Goal: Use online tool/utility: Utilize a website feature to perform a specific function

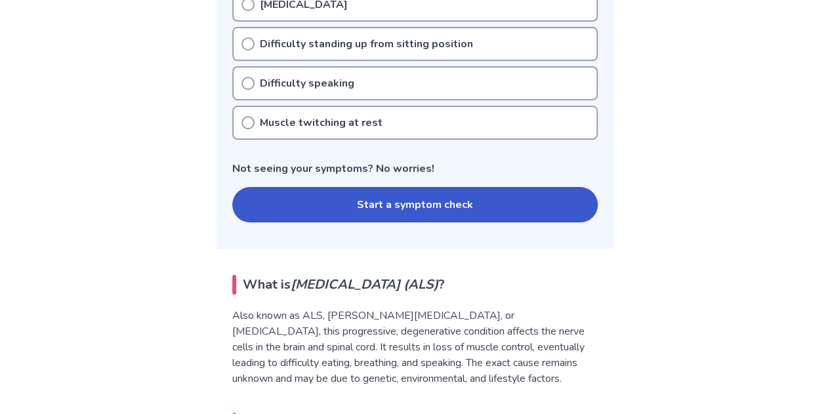
scroll to position [630, 0]
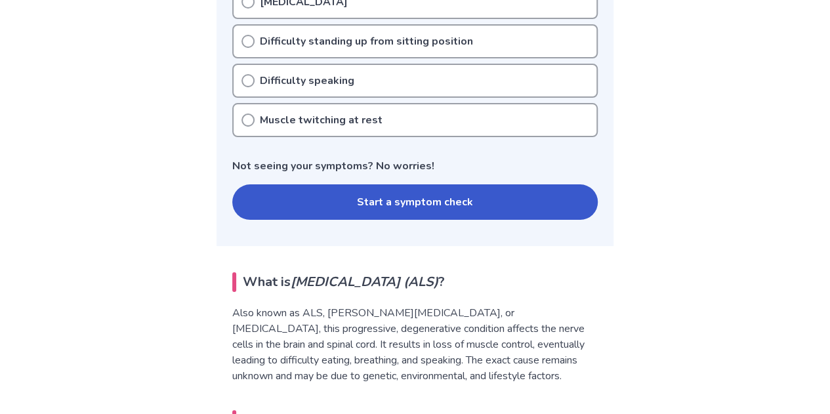
click at [359, 203] on button "Start a symptom check" at bounding box center [414, 201] width 365 height 35
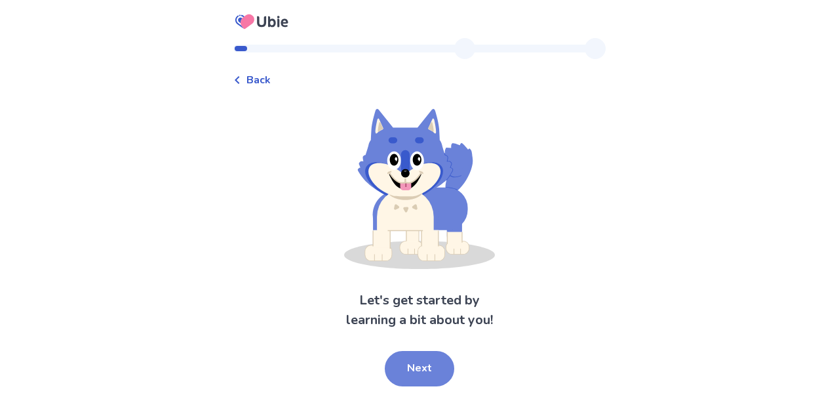
click at [397, 365] on button "Next" at bounding box center [420, 368] width 70 height 35
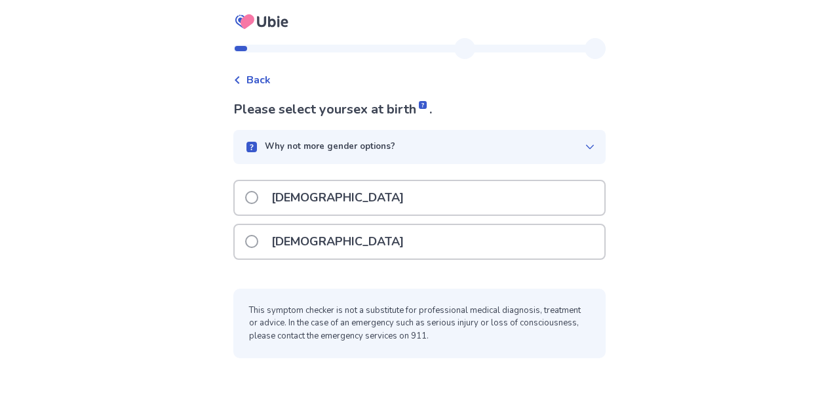
click at [354, 245] on div "[DEMOGRAPHIC_DATA]" at bounding box center [420, 241] width 370 height 33
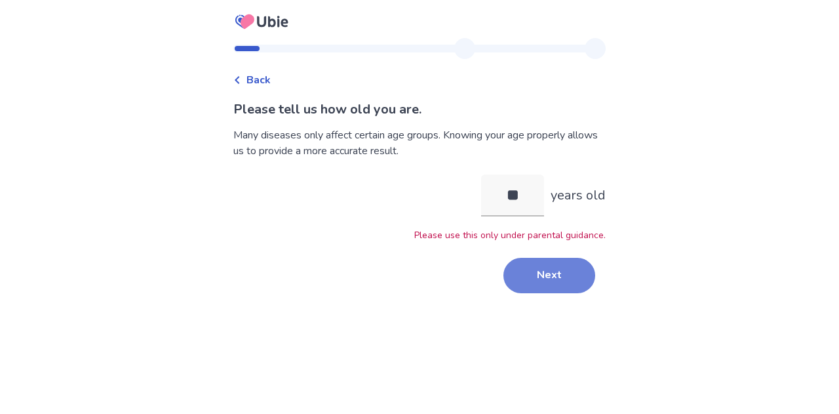
type input "**"
click at [546, 281] on button "Next" at bounding box center [550, 275] width 92 height 35
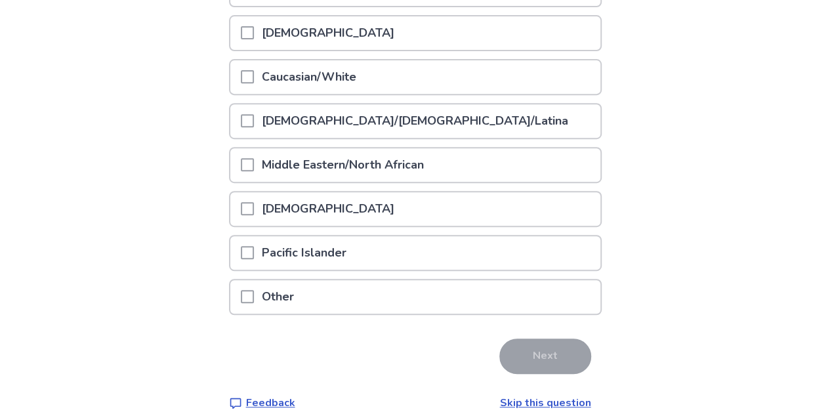
scroll to position [247, 0]
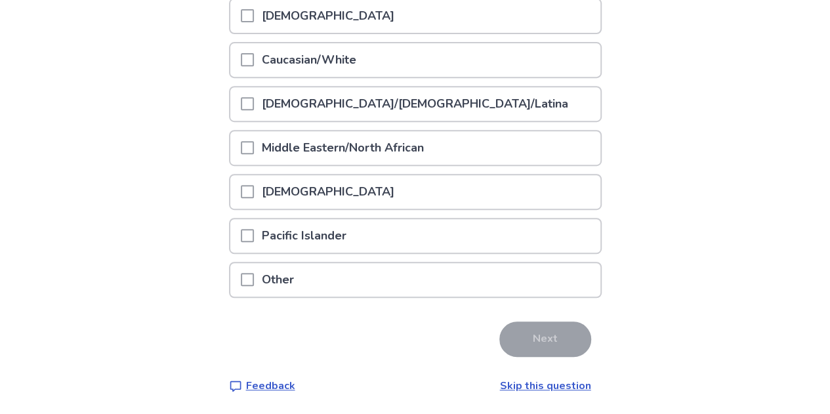
click at [542, 385] on link "Skip this question" at bounding box center [545, 385] width 91 height 14
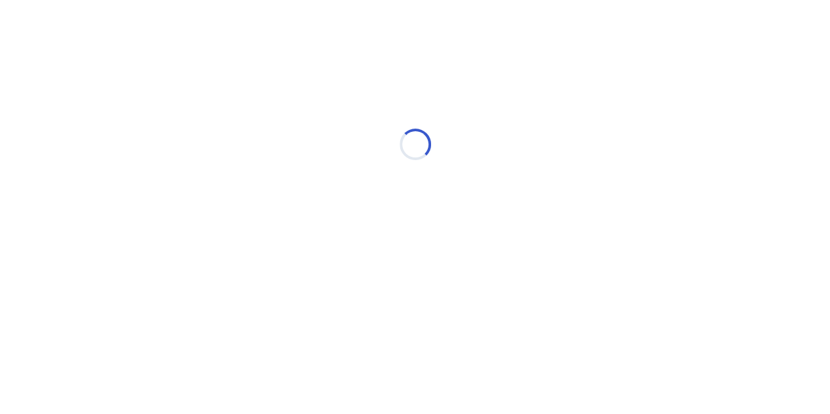
scroll to position [0, 0]
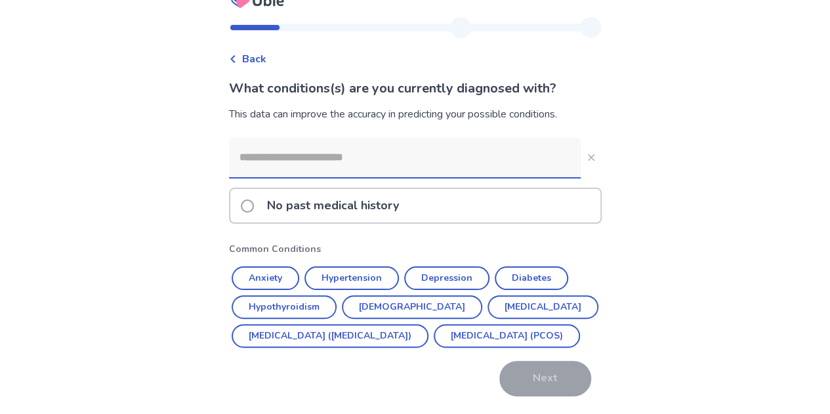
scroll to position [17, 0]
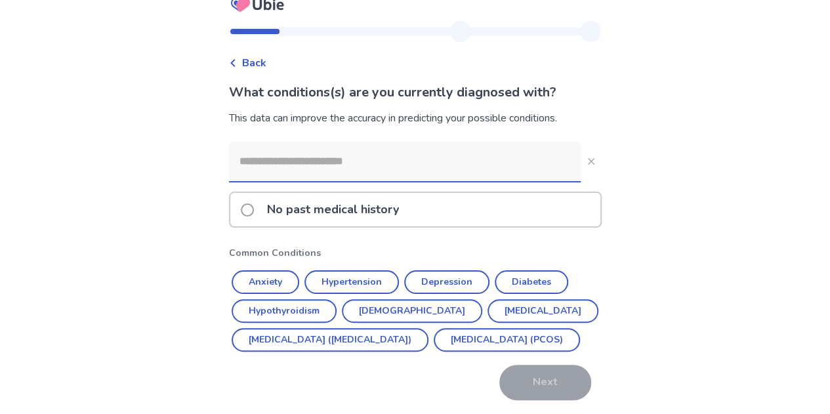
click at [404, 149] on input at bounding box center [404, 161] width 351 height 39
click at [282, 280] on button "Anxiety" at bounding box center [265, 282] width 68 height 24
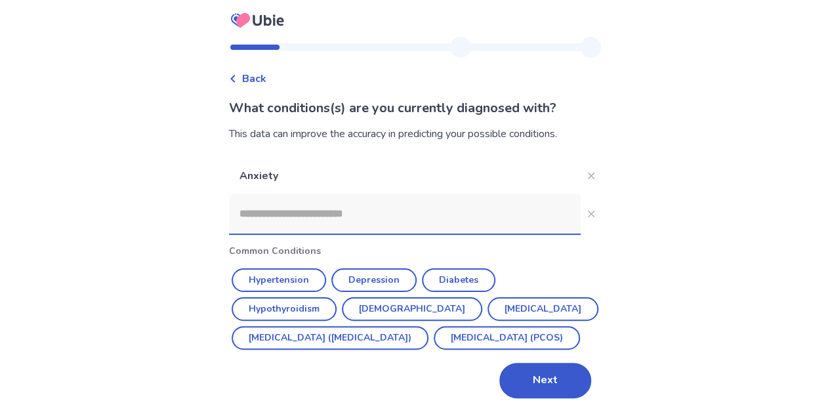
click at [329, 196] on input at bounding box center [404, 213] width 351 height 39
click at [180, 283] on div "Back What conditions(s) are you currently diagnosed with? This data can improve…" at bounding box center [415, 206] width 830 height 415
click at [300, 200] on input at bounding box center [404, 213] width 351 height 39
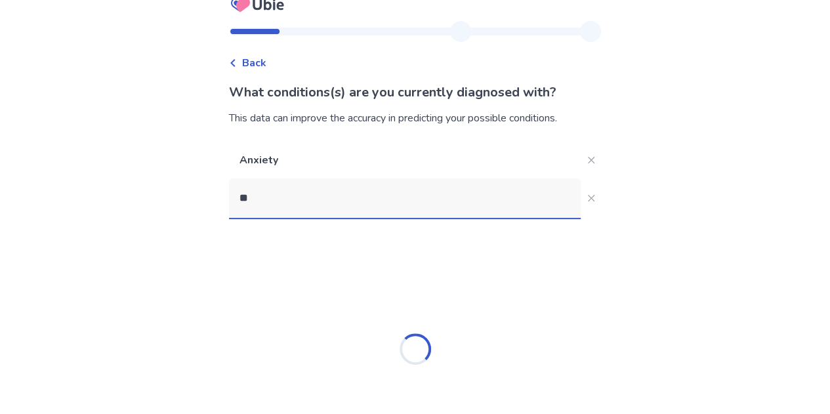
type input "*"
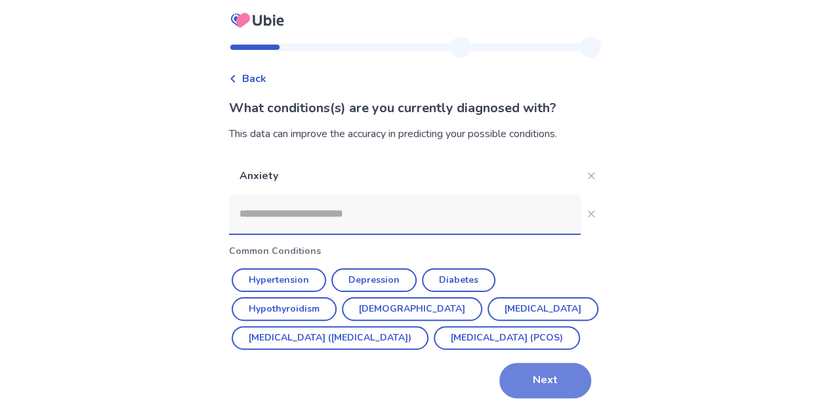
click at [547, 382] on button "Next" at bounding box center [545, 380] width 92 height 35
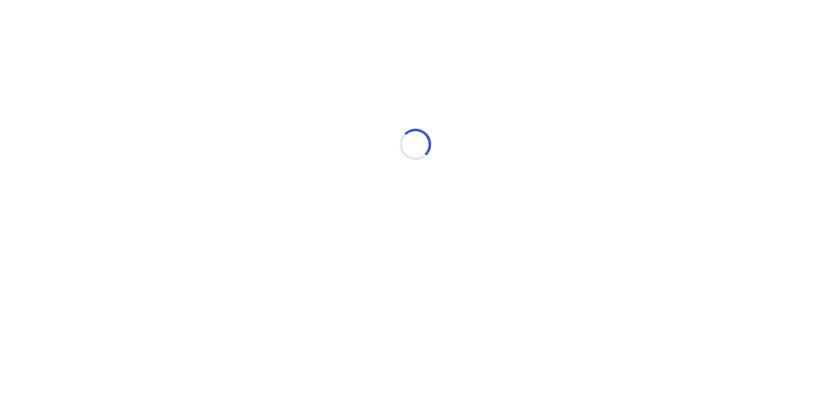
scroll to position [0, 0]
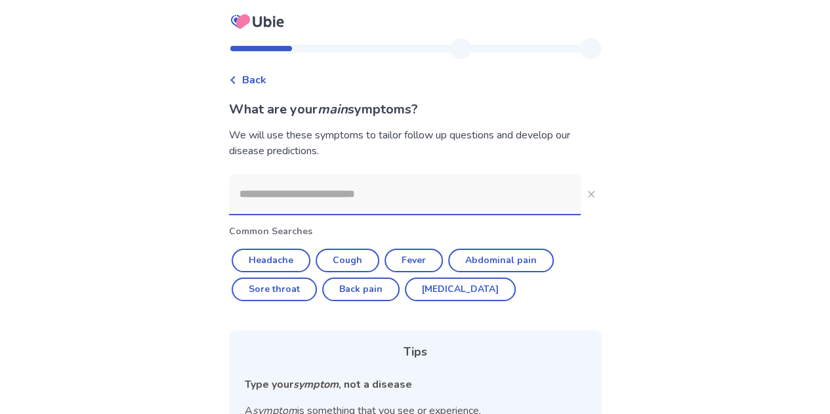
click at [312, 199] on input at bounding box center [404, 193] width 351 height 39
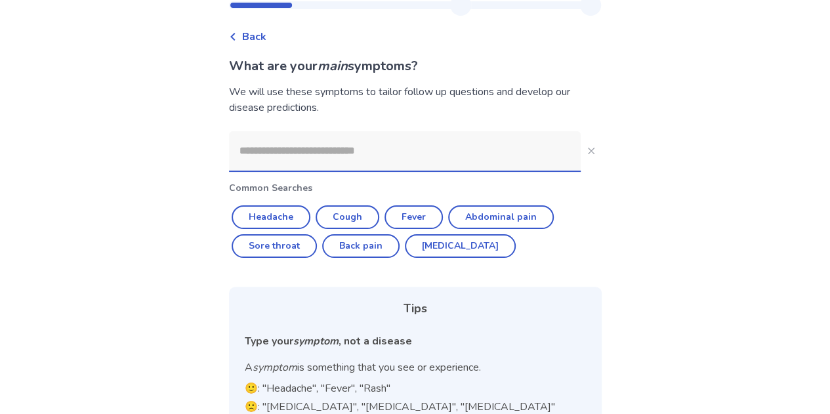
scroll to position [21, 0]
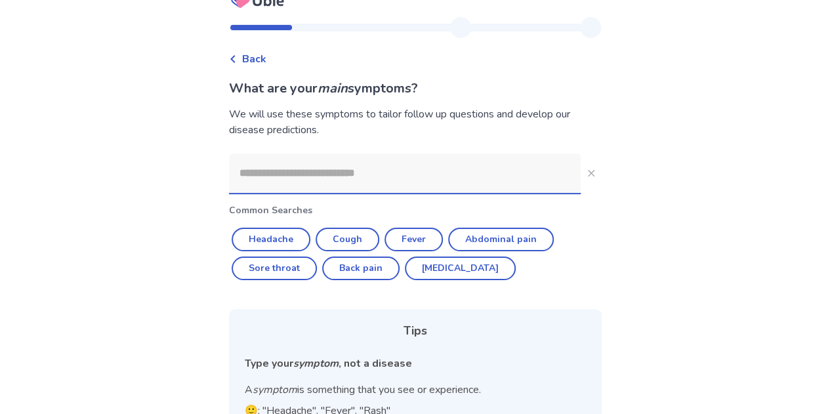
click at [359, 178] on input at bounding box center [404, 172] width 351 height 39
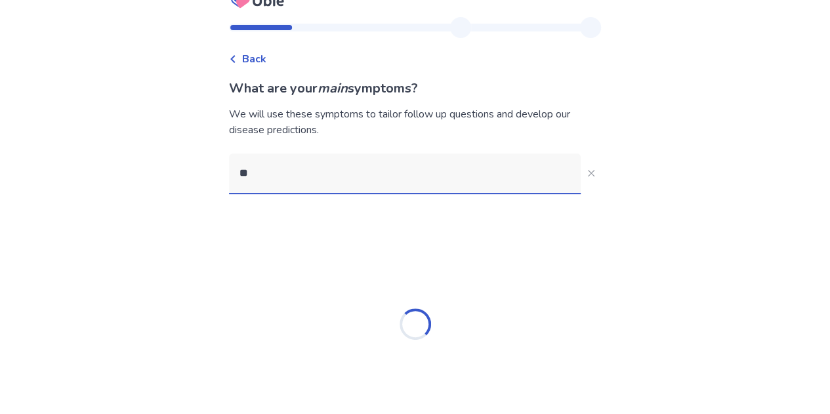
type input "*"
type input "**********"
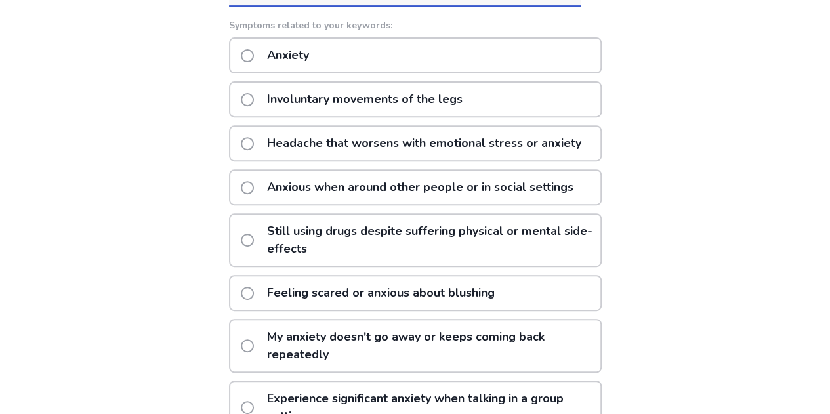
scroll to position [191, 0]
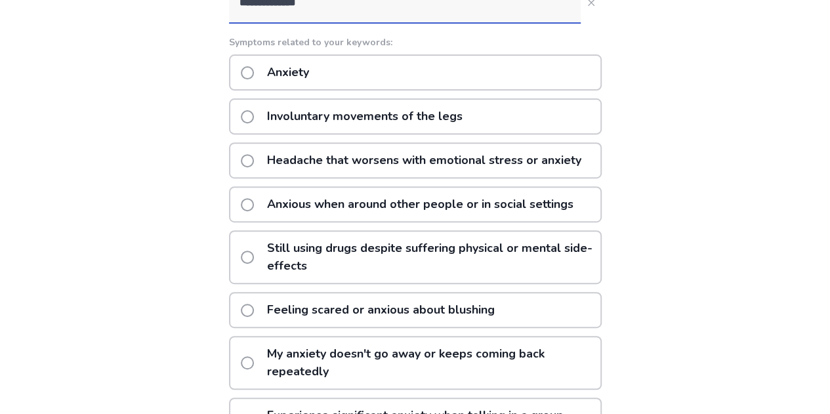
click at [345, 363] on p "My anxiety doesn't go away or keeps coming back repeatedly" at bounding box center [429, 362] width 341 height 51
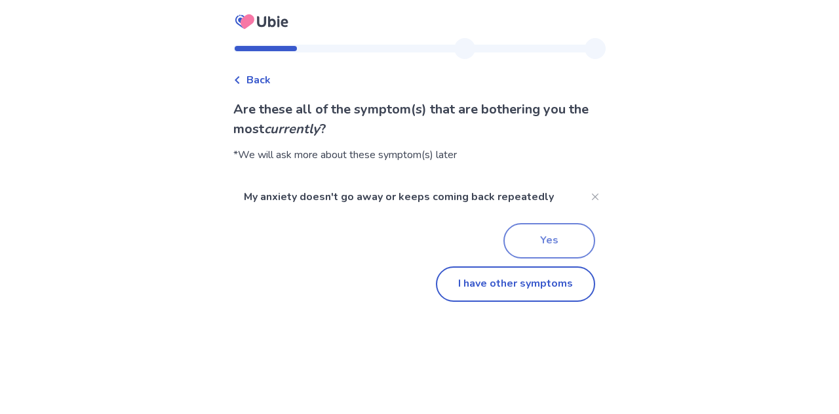
click at [530, 241] on button "Yes" at bounding box center [550, 240] width 92 height 35
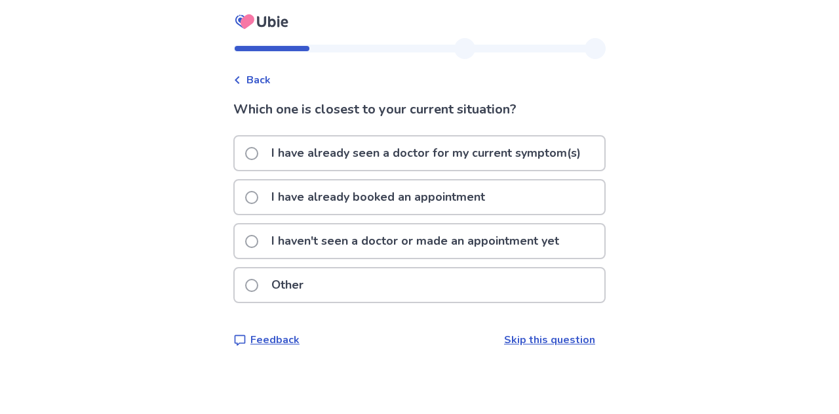
click at [508, 334] on link "Skip this question" at bounding box center [549, 339] width 91 height 14
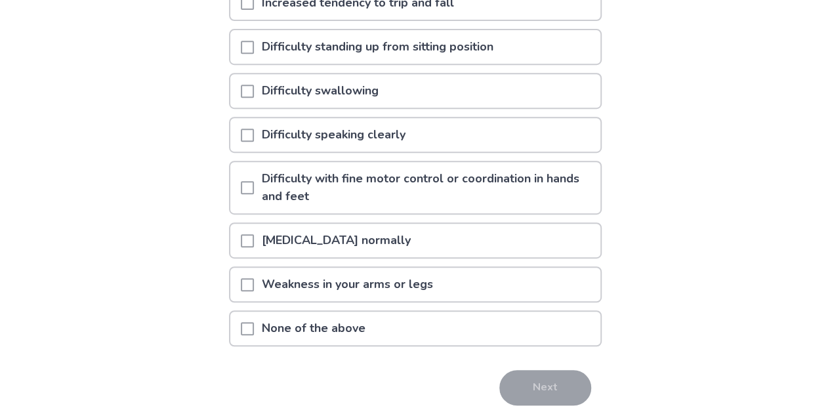
scroll to position [328, 0]
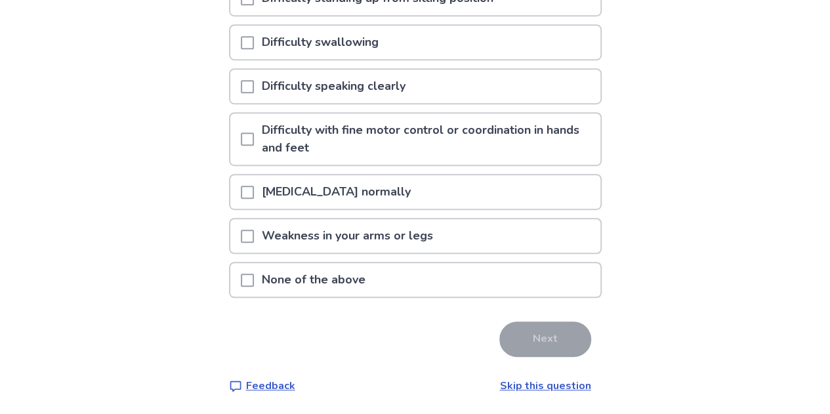
click at [314, 276] on p "None of the above" at bounding box center [313, 279] width 119 height 33
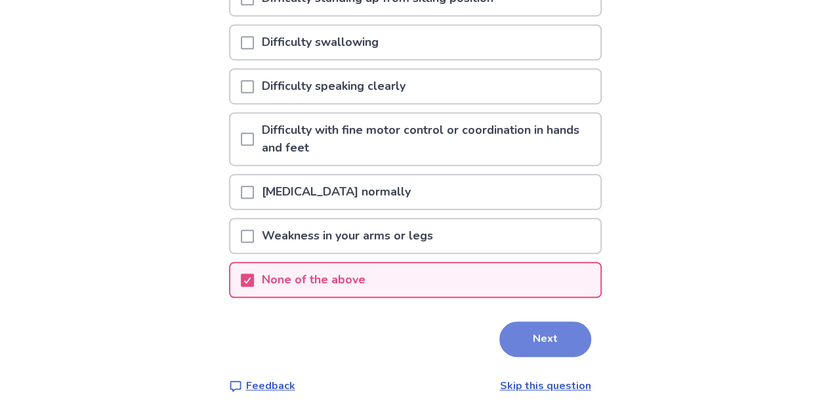
click at [555, 336] on button "Next" at bounding box center [545, 338] width 92 height 35
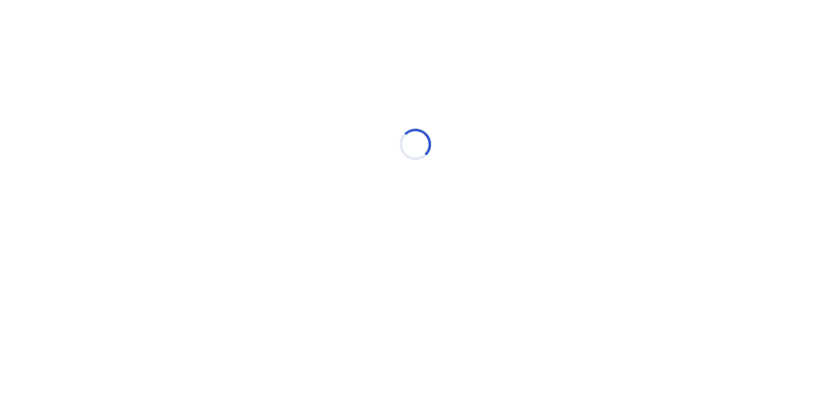
scroll to position [0, 0]
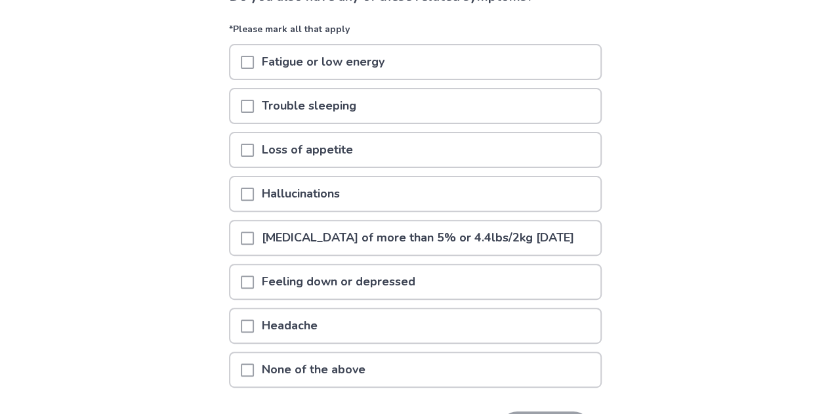
scroll to position [111, 0]
click at [328, 300] on p "Feeling down or depressed" at bounding box center [338, 282] width 169 height 33
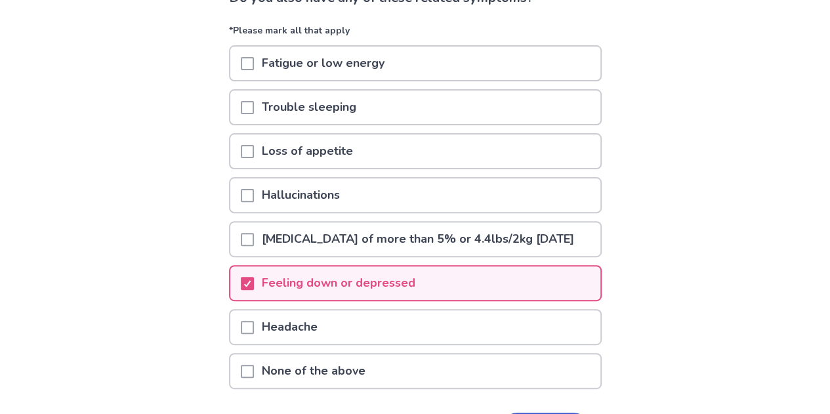
scroll to position [220, 0]
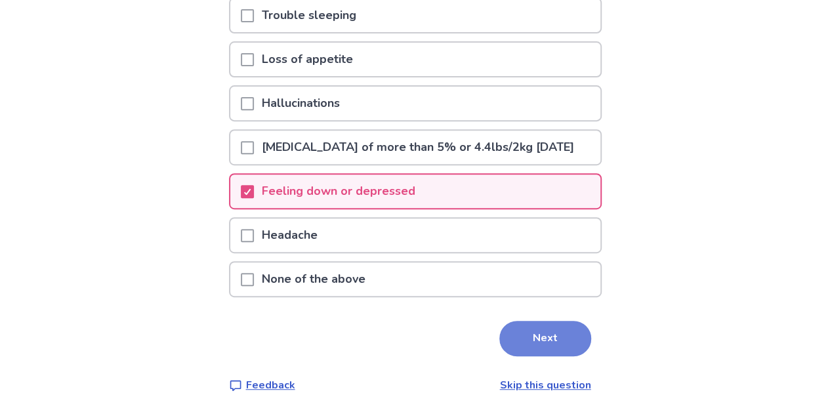
click at [519, 336] on button "Next" at bounding box center [545, 338] width 92 height 35
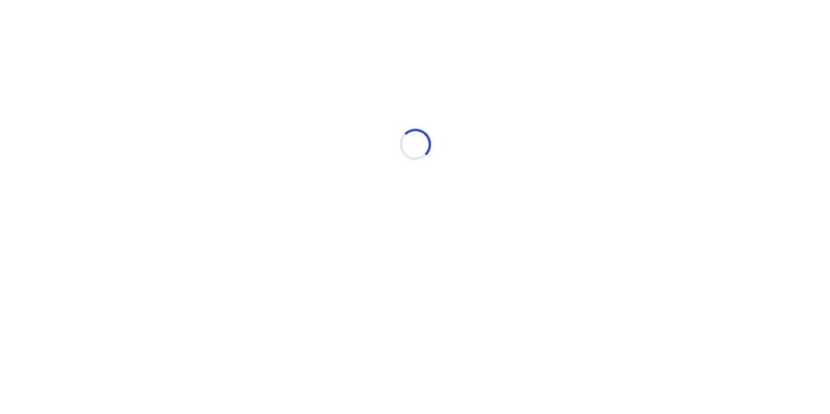
scroll to position [0, 0]
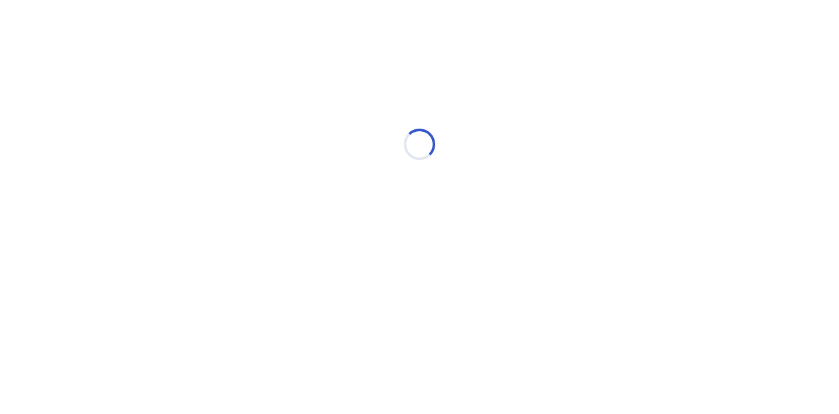
select select "*"
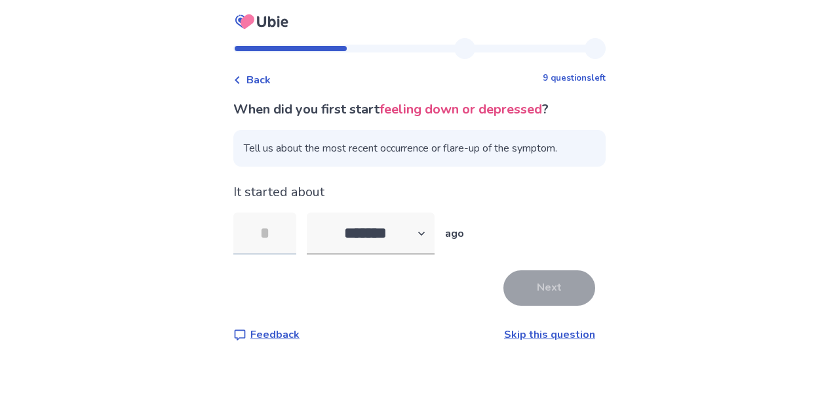
click at [279, 245] on input "tel" at bounding box center [264, 233] width 63 height 42
type input "*"
type input "**"
click at [515, 287] on button "Next" at bounding box center [550, 287] width 92 height 35
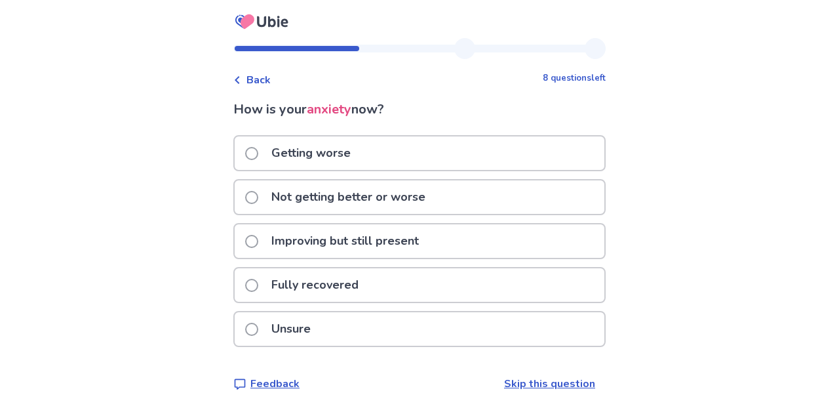
click at [361, 247] on p "Improving but still present" at bounding box center [345, 240] width 163 height 33
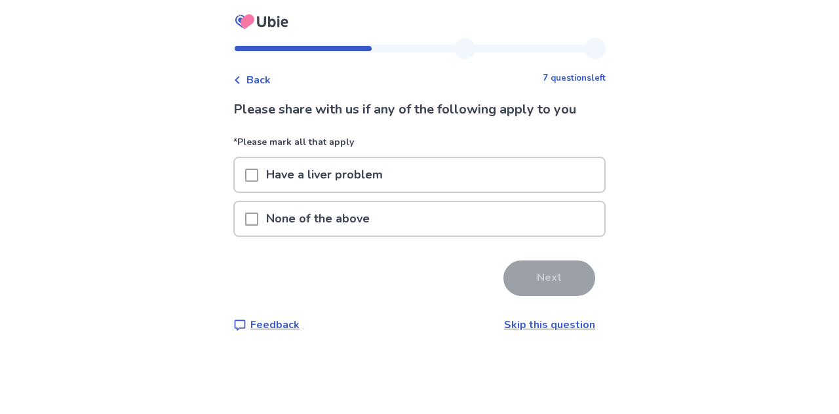
click at [387, 235] on div "None of the above" at bounding box center [420, 218] width 370 height 33
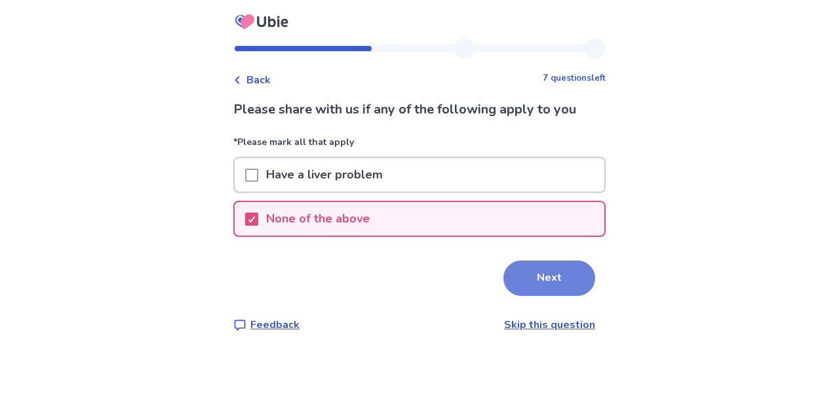
click at [552, 281] on button "Next" at bounding box center [550, 277] width 92 height 35
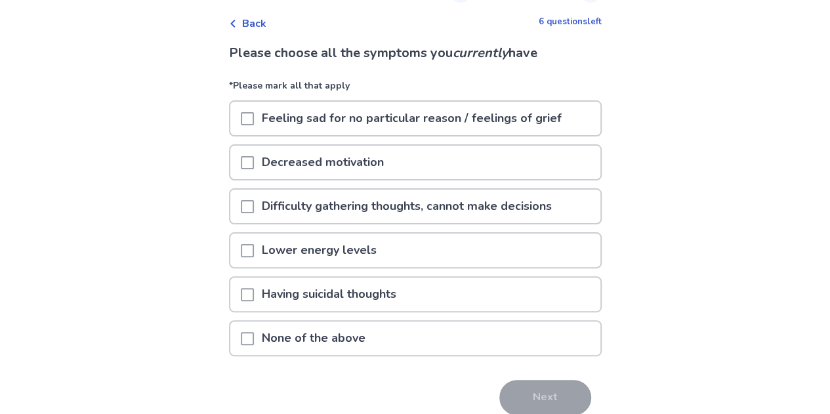
scroll to position [115, 0]
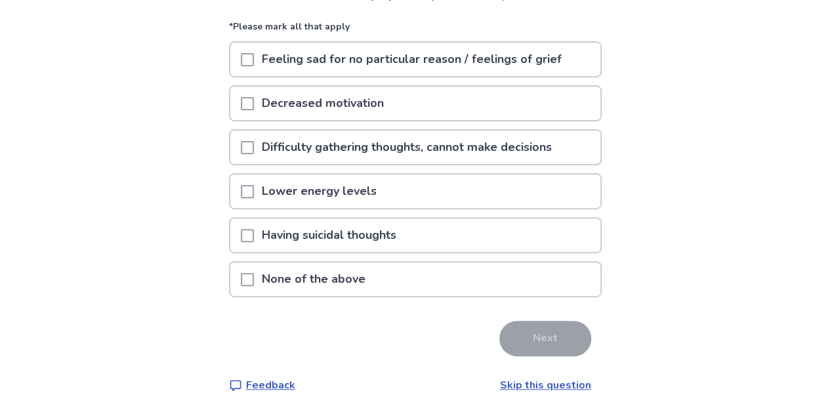
click at [305, 276] on p "None of the above" at bounding box center [313, 278] width 119 height 33
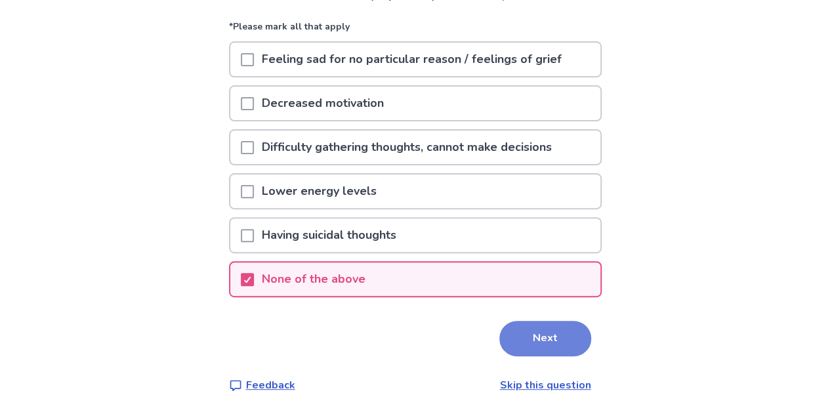
click at [508, 331] on button "Next" at bounding box center [545, 338] width 92 height 35
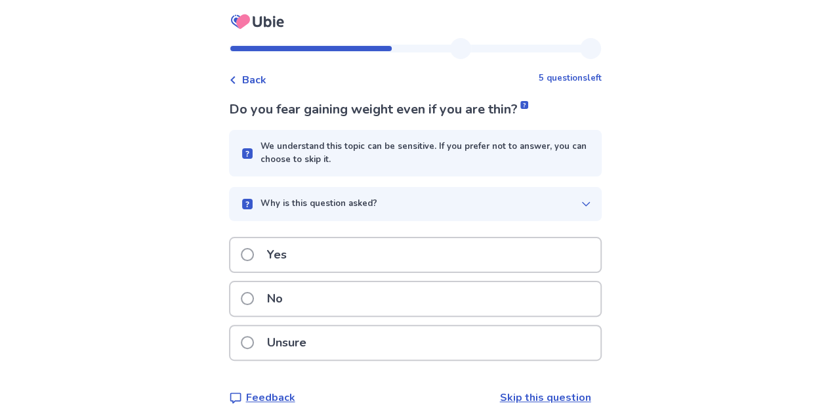
click at [319, 303] on div "No" at bounding box center [415, 298] width 370 height 33
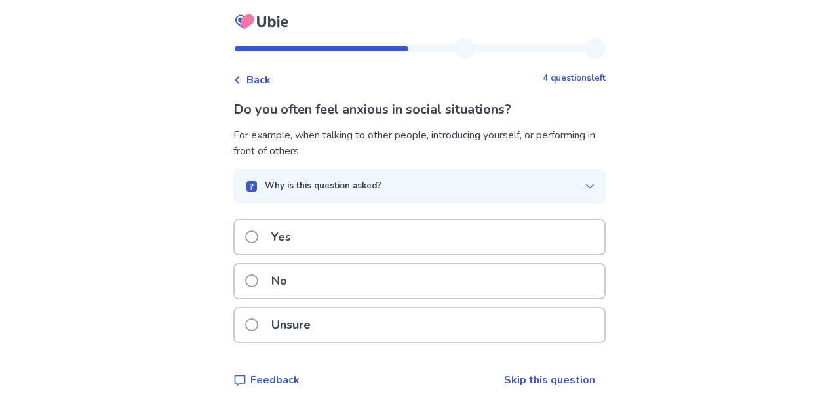
click at [426, 182] on div "Why is this question asked?" at bounding box center [414, 186] width 341 height 13
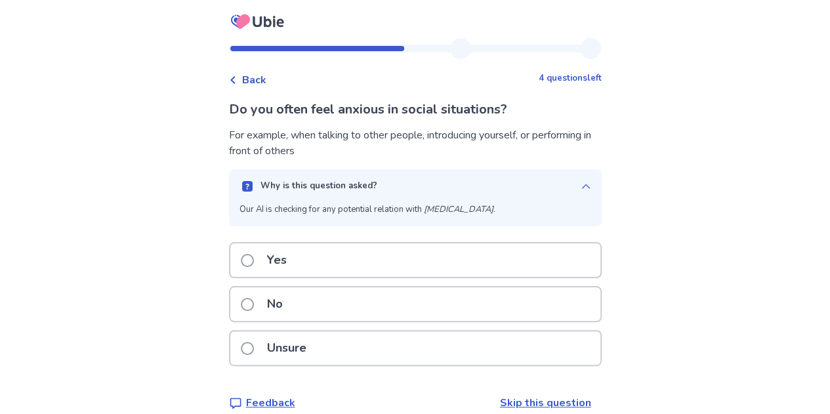
click at [428, 183] on div "Why is this question asked?" at bounding box center [409, 186] width 341 height 13
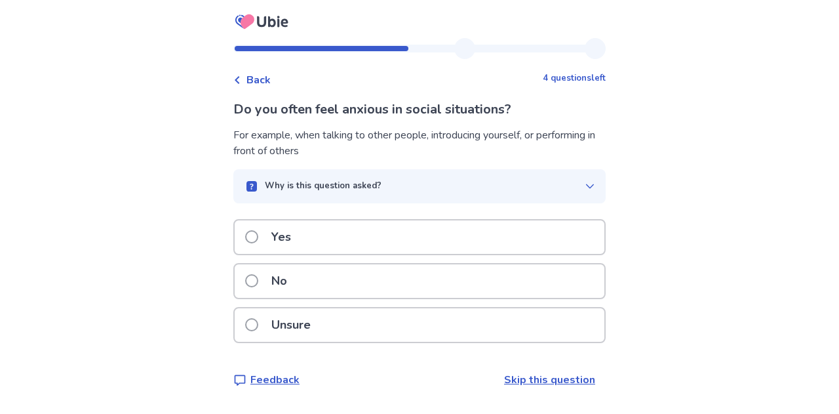
click at [342, 280] on div "No" at bounding box center [420, 280] width 370 height 33
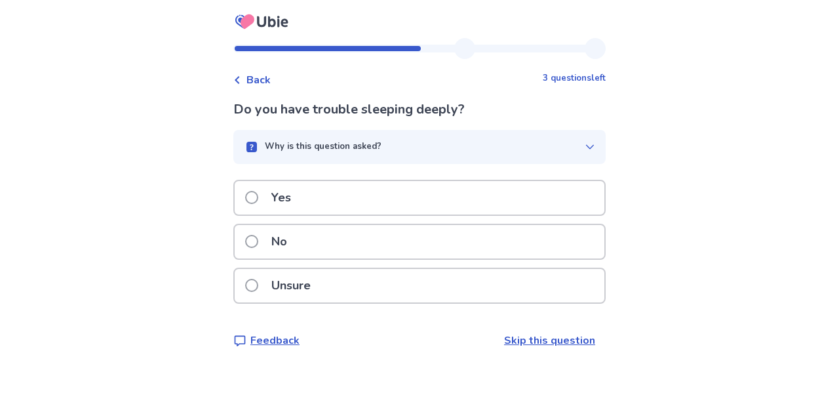
click at [350, 246] on div "No" at bounding box center [420, 241] width 370 height 33
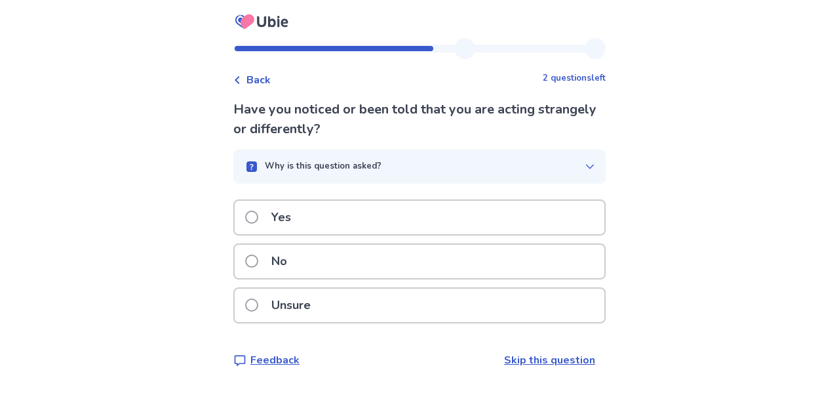
click at [345, 257] on div "No" at bounding box center [420, 261] width 370 height 33
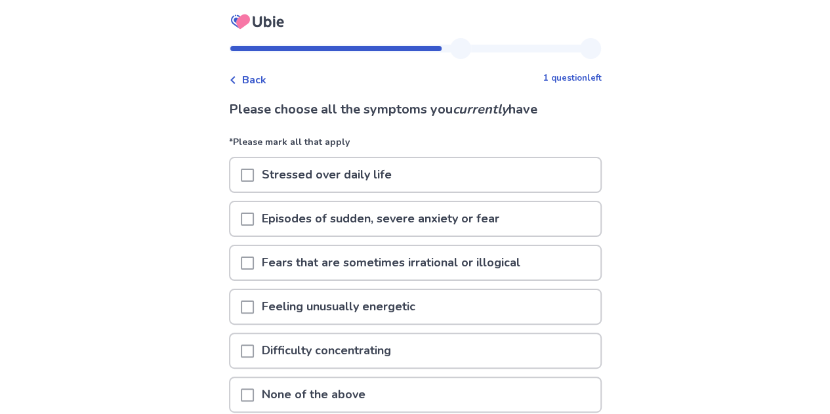
scroll to position [115, 0]
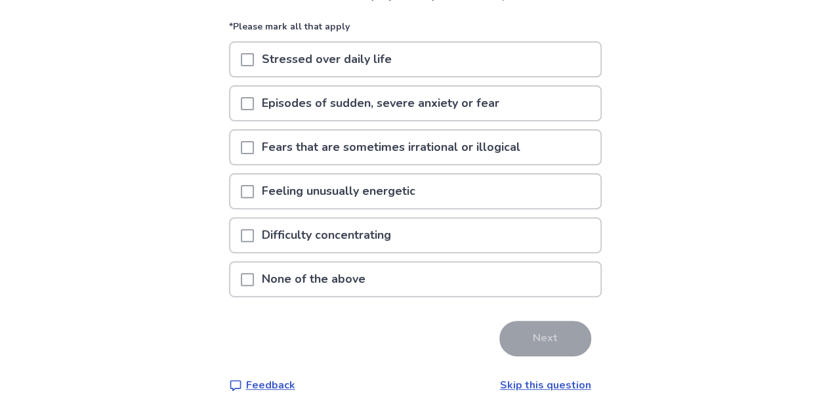
click at [370, 151] on p "Fears that are sometimes irrational or illogical" at bounding box center [391, 147] width 274 height 33
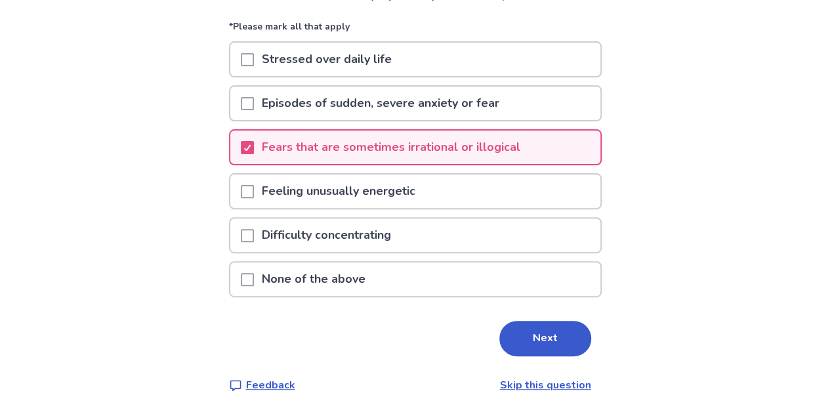
click at [406, 64] on div "Stressed over daily life" at bounding box center [415, 59] width 370 height 33
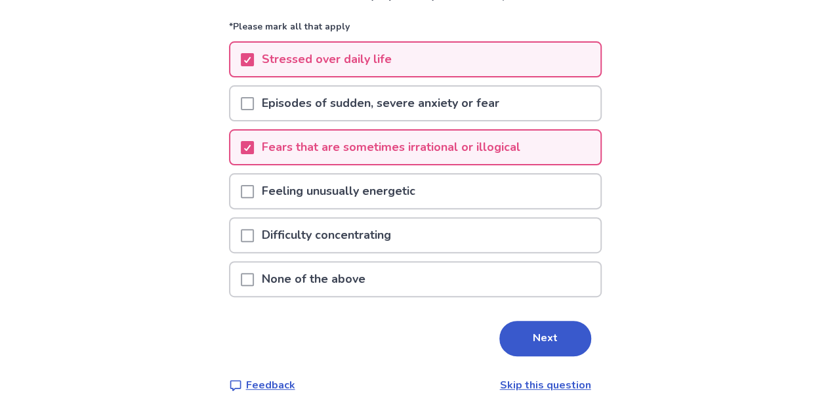
click at [422, 66] on div "Stressed over daily life" at bounding box center [415, 59] width 370 height 33
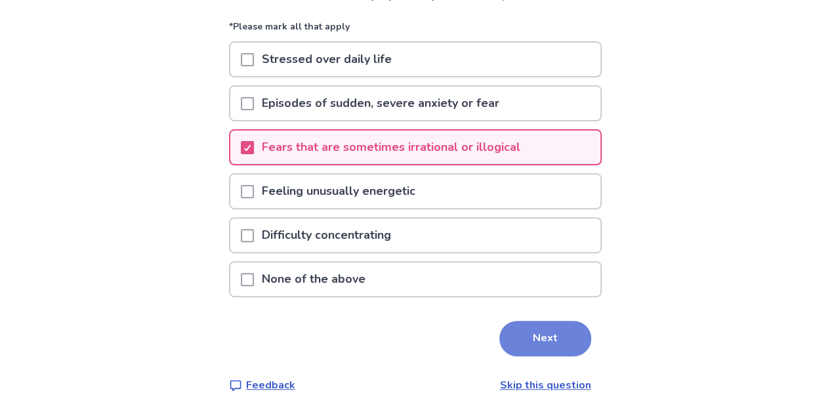
click at [508, 336] on button "Next" at bounding box center [545, 338] width 92 height 35
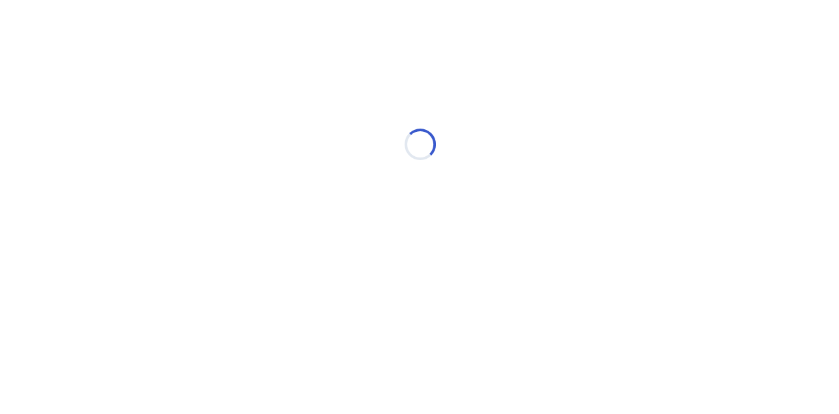
scroll to position [0, 0]
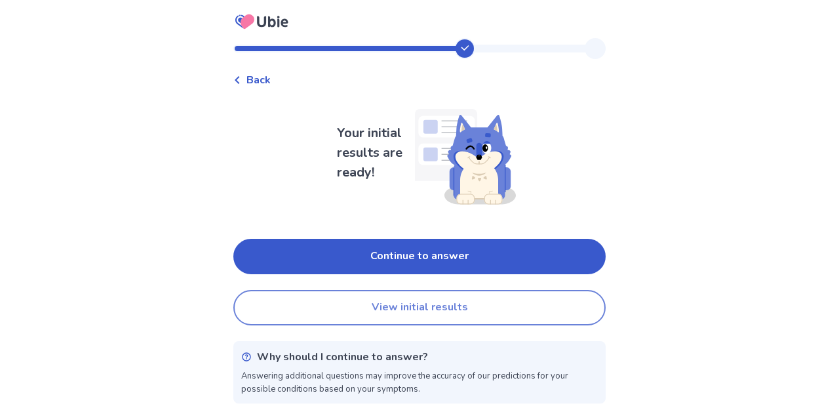
click at [438, 308] on button "View initial results" at bounding box center [419, 307] width 372 height 35
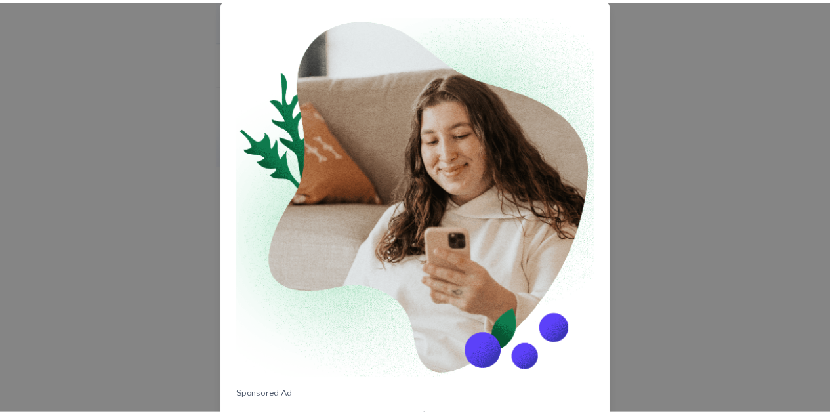
scroll to position [159, 0]
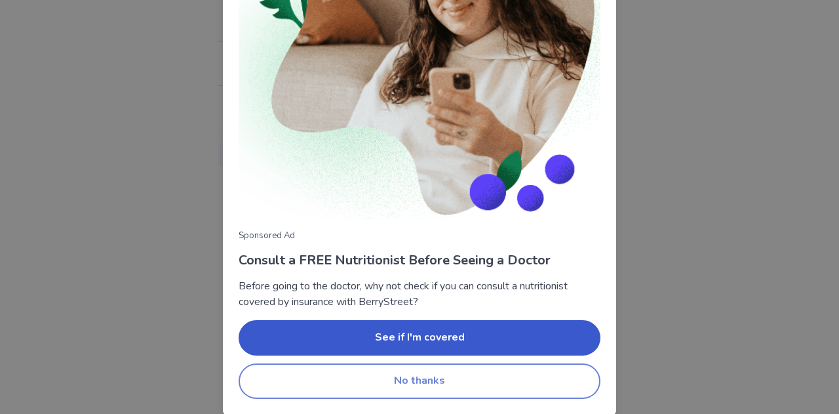
click at [523, 371] on button "No thanks" at bounding box center [420, 380] width 362 height 35
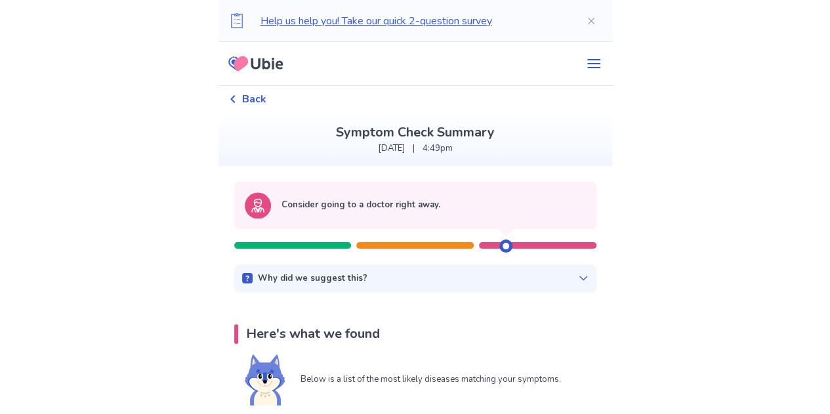
drag, startPoint x: 501, startPoint y: 244, endPoint x: 466, endPoint y: 247, distance: 35.6
click at [466, 247] on div at bounding box center [415, 239] width 362 height 20
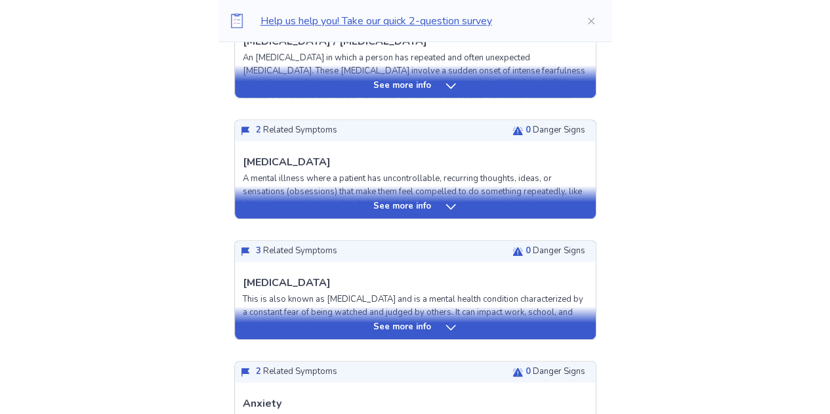
scroll to position [414, 0]
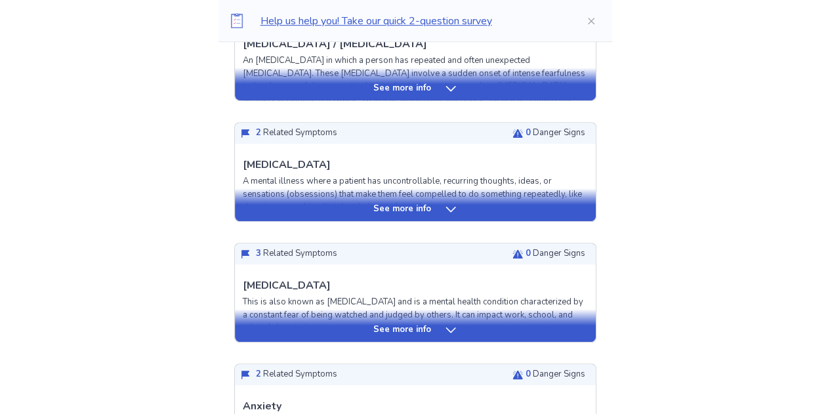
click at [382, 332] on p "See more info" at bounding box center [402, 329] width 58 height 13
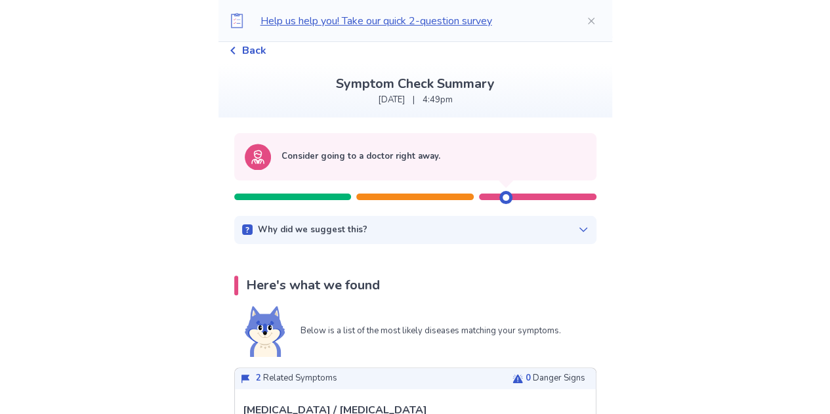
scroll to position [50, 0]
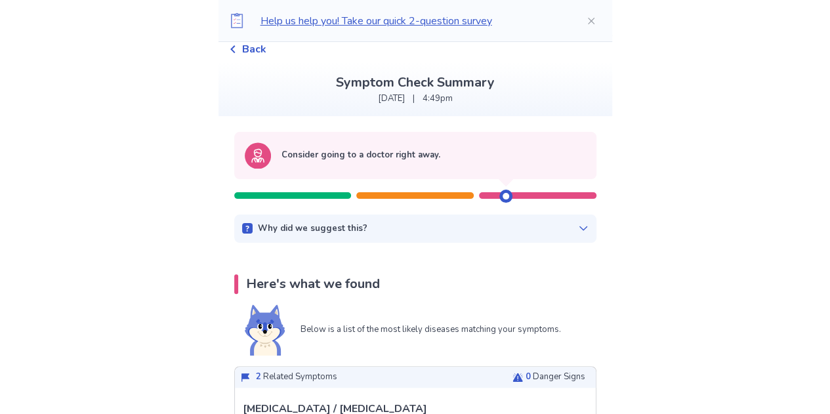
click at [329, 229] on p "Why did we suggest this?" at bounding box center [313, 228] width 110 height 13
